Goal: Find specific page/section: Find specific page/section

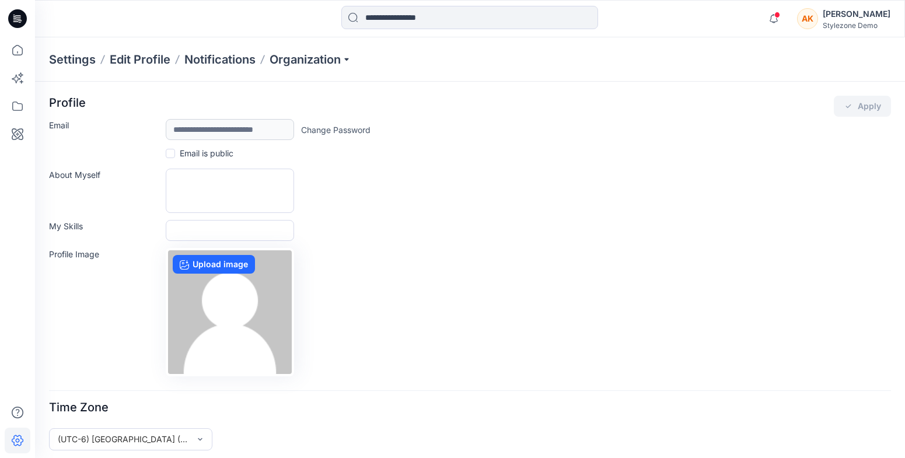
scroll to position [6, 0]
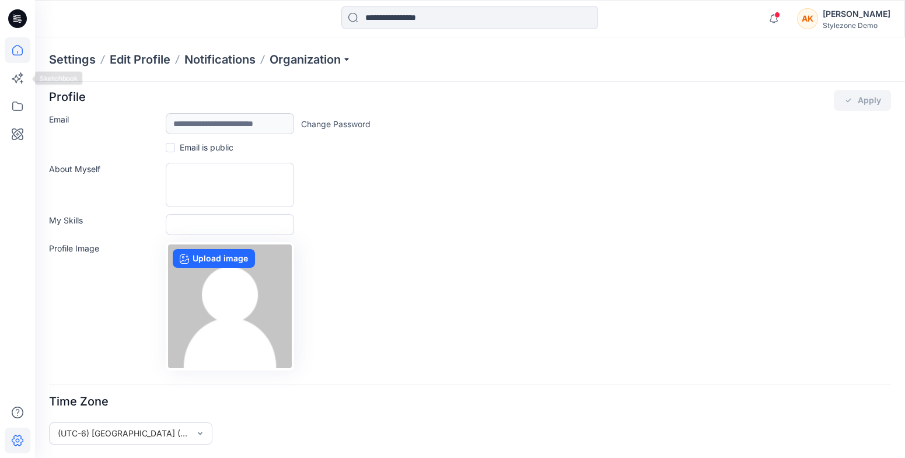
click at [13, 62] on icon at bounding box center [18, 50] width 26 height 26
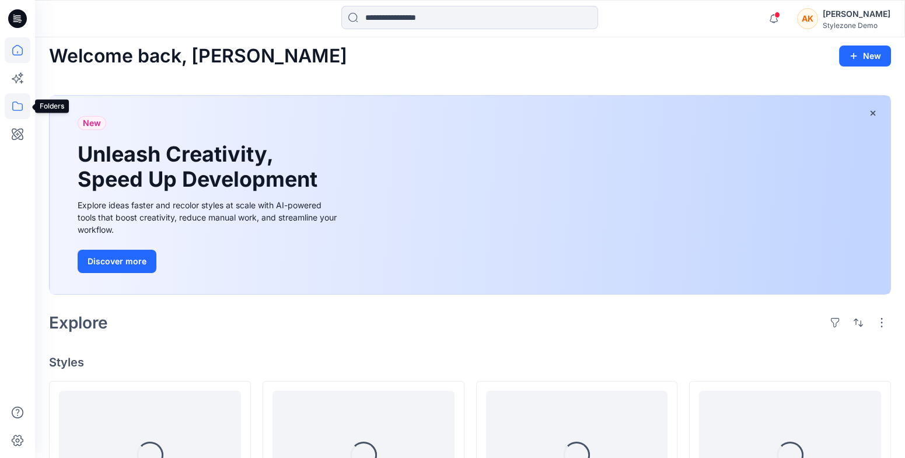
click at [23, 108] on icon at bounding box center [18, 106] width 26 height 26
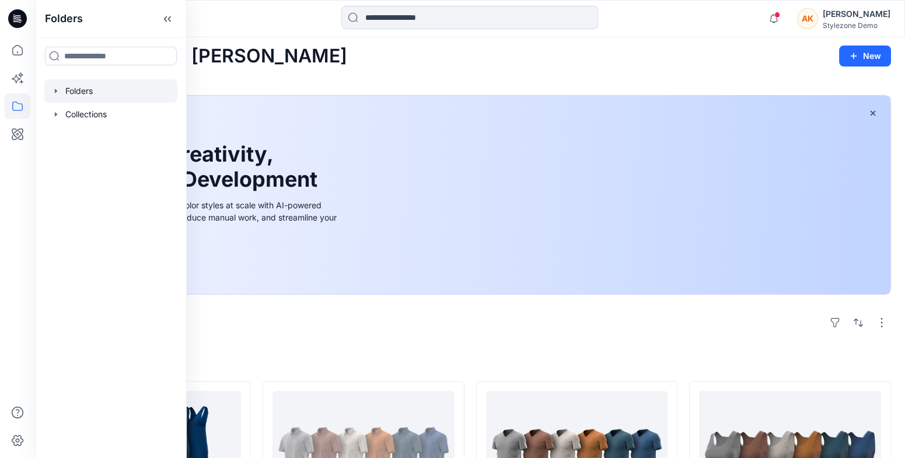
click at [70, 101] on div at bounding box center [110, 90] width 133 height 23
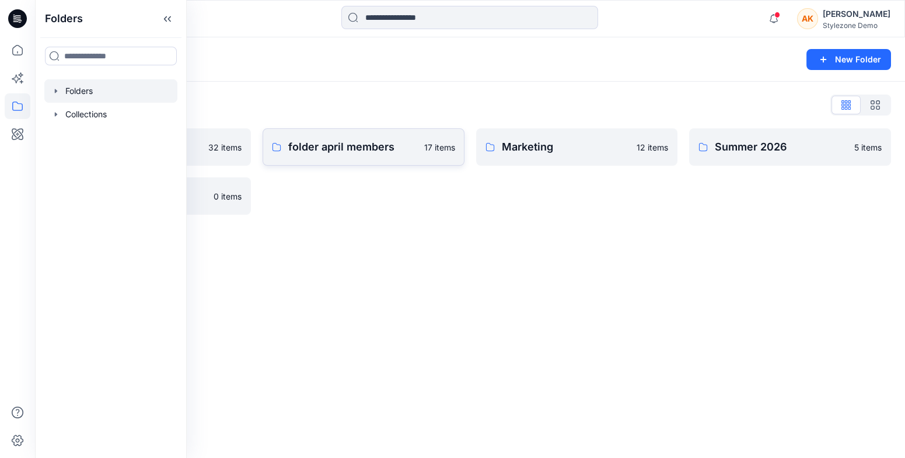
click at [414, 153] on p "folder april members" at bounding box center [352, 147] width 129 height 16
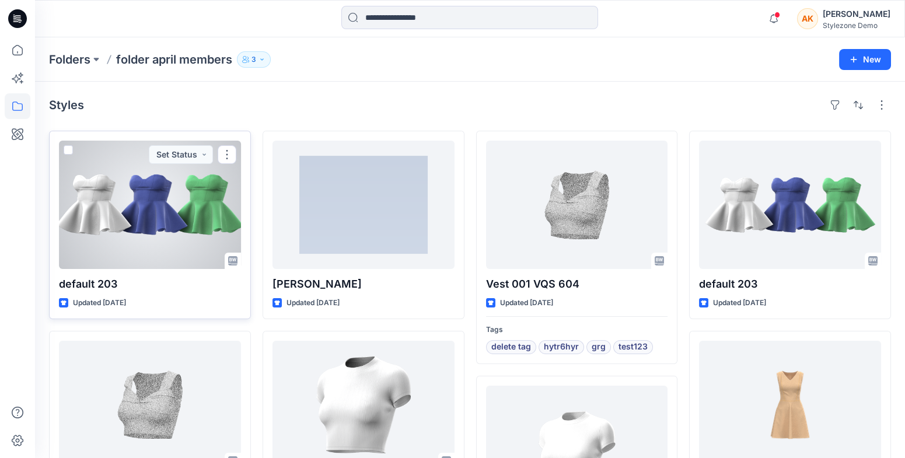
click at [166, 211] on div at bounding box center [150, 205] width 182 height 128
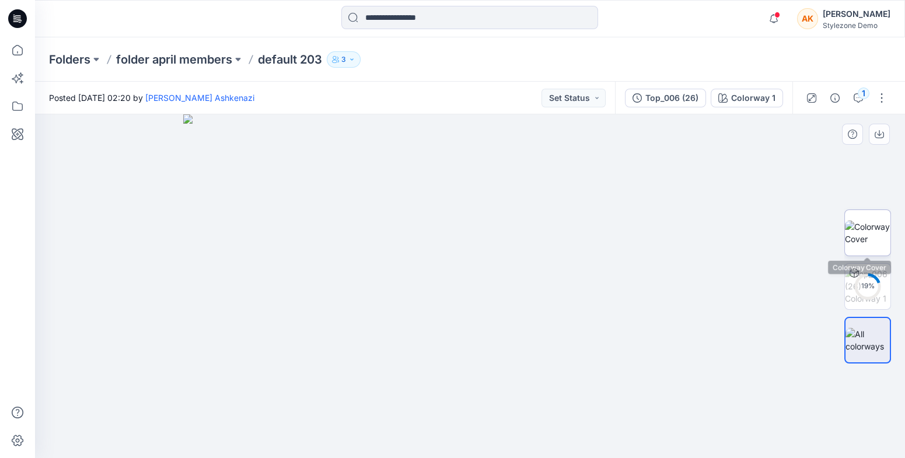
click at [878, 233] on img at bounding box center [867, 232] width 45 height 24
